Goal: Register for event/course

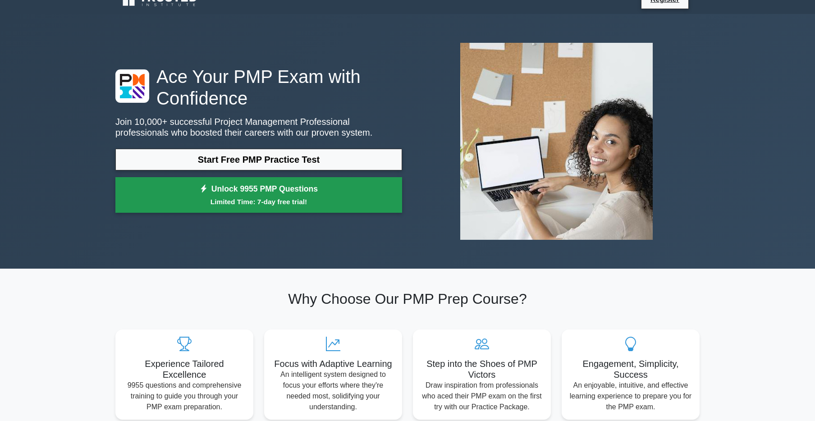
scroll to position [4, 0]
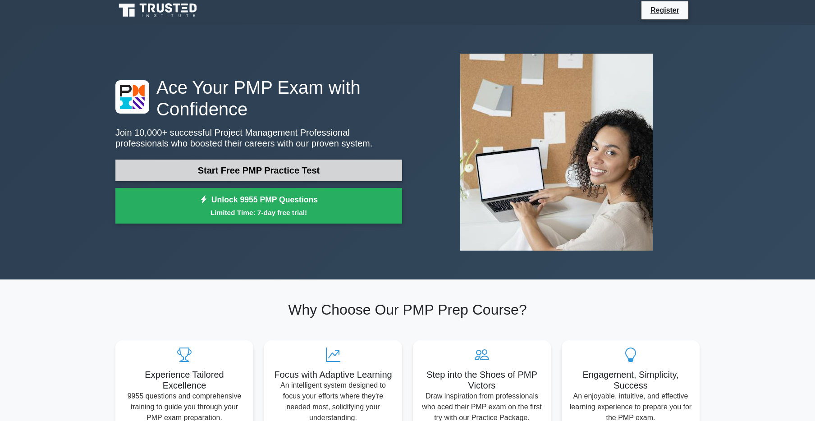
click at [208, 172] on link "Start Free PMP Practice Test" at bounding box center [258, 171] width 287 height 22
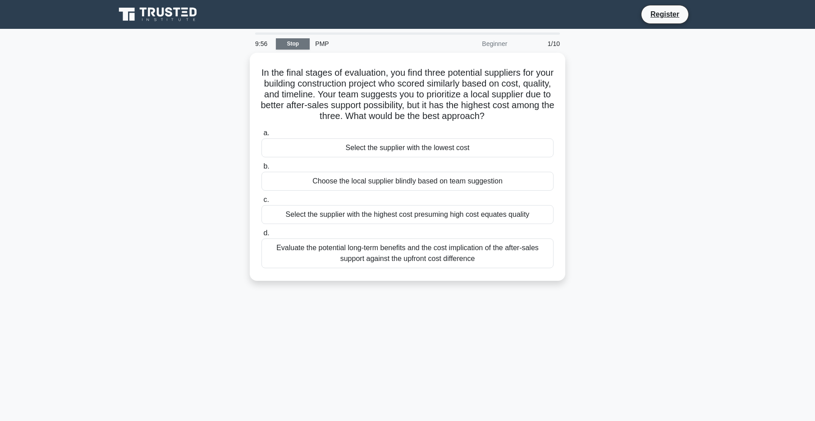
click at [285, 45] on link "Stop" at bounding box center [293, 43] width 34 height 11
